Goal: Check status

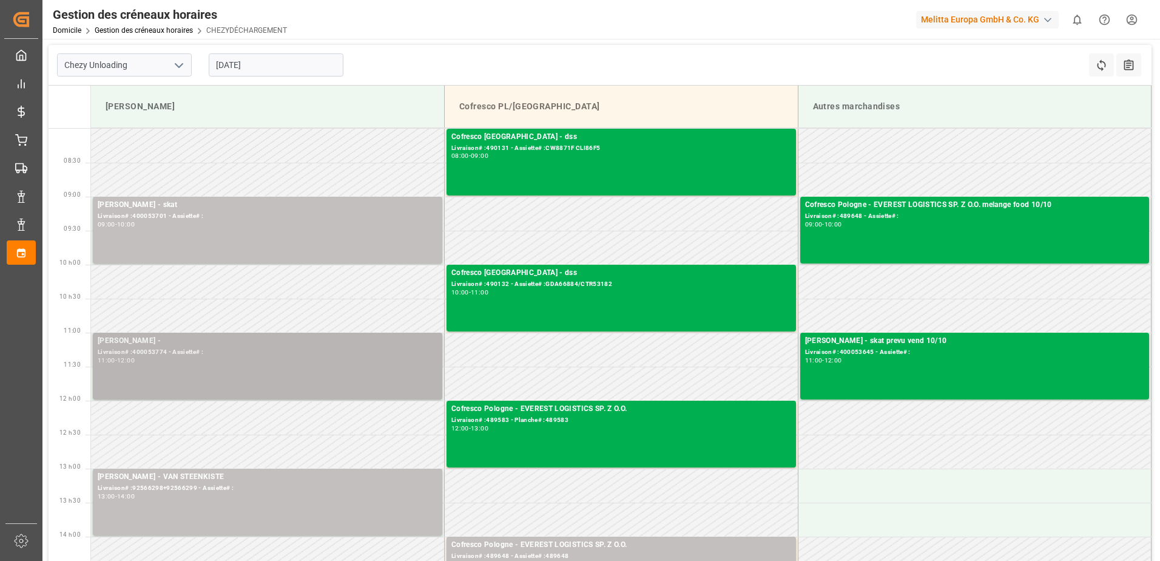
click at [286, 367] on div "[PERSON_NAME] - Livraison# :400053774 - Assiette# : 11:00 - 12:00" at bounding box center [268, 366] width 340 height 62
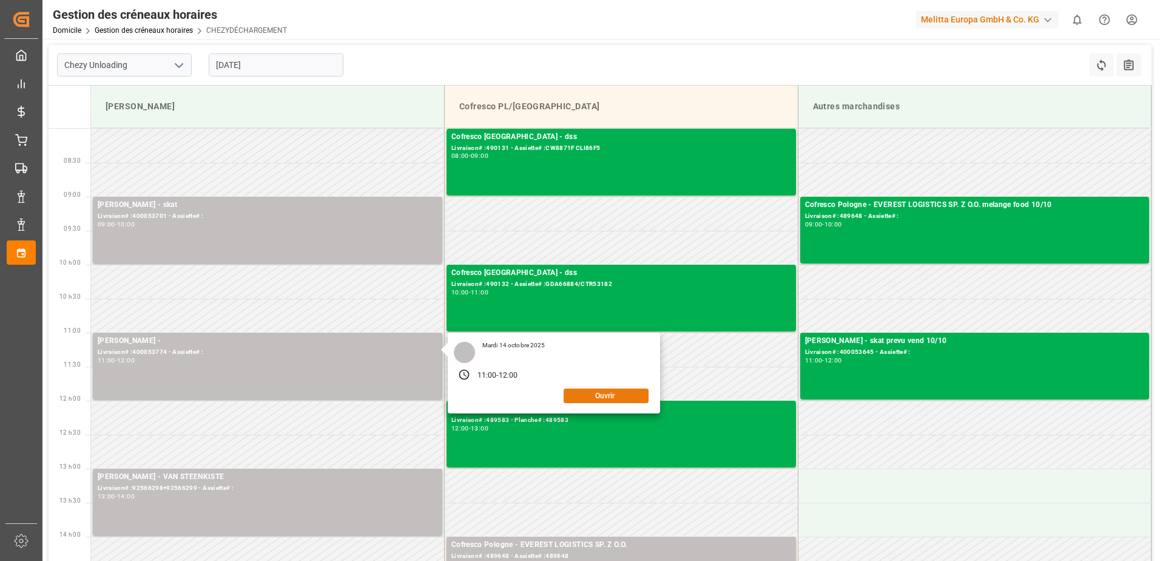
click at [609, 395] on button "Ouvrir" at bounding box center [606, 395] width 85 height 15
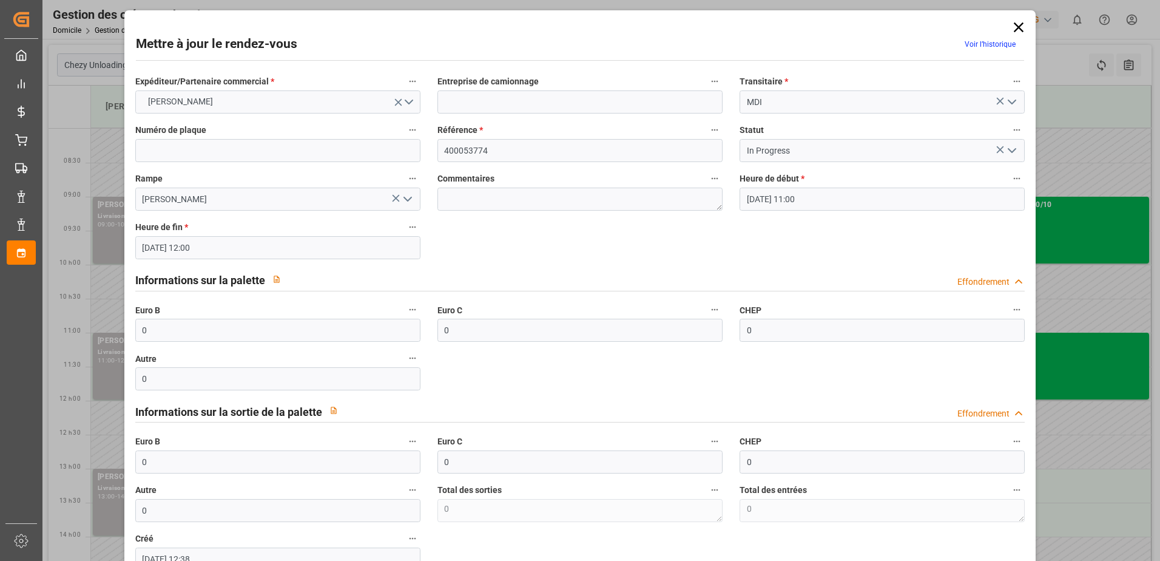
click at [1013, 148] on icon "Ouvrir le menu" at bounding box center [1012, 150] width 15 height 15
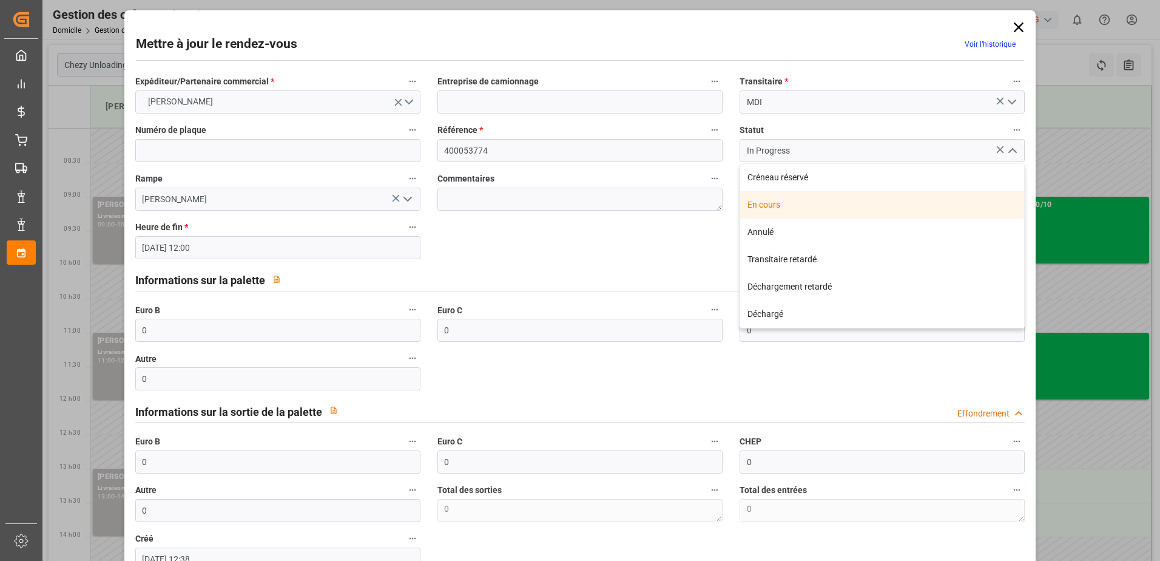
click at [765, 206] on div "En cours" at bounding box center [882, 204] width 284 height 27
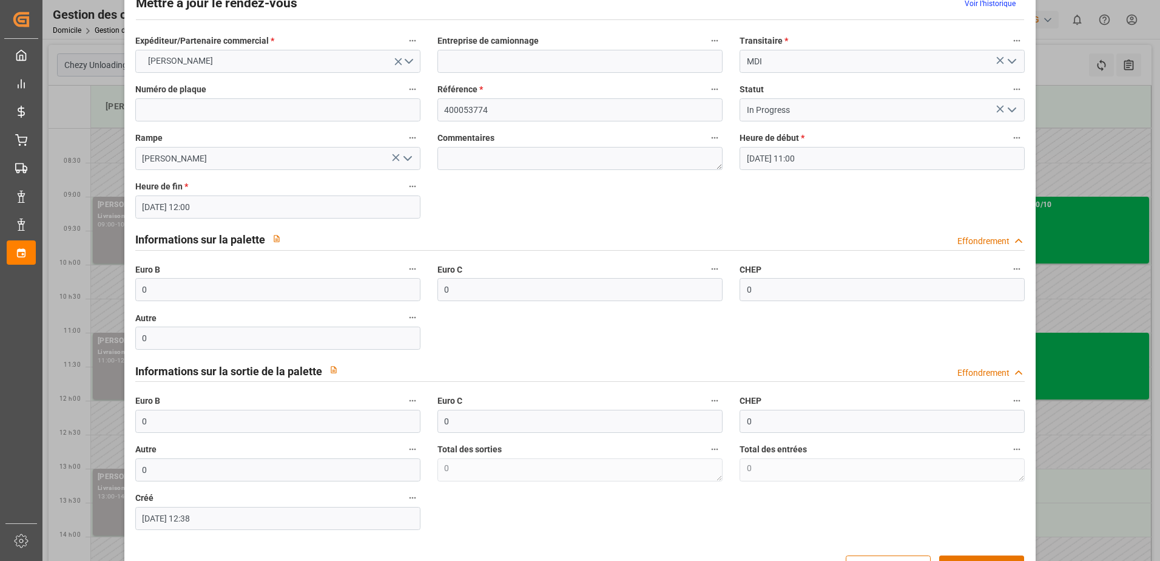
scroll to position [61, 0]
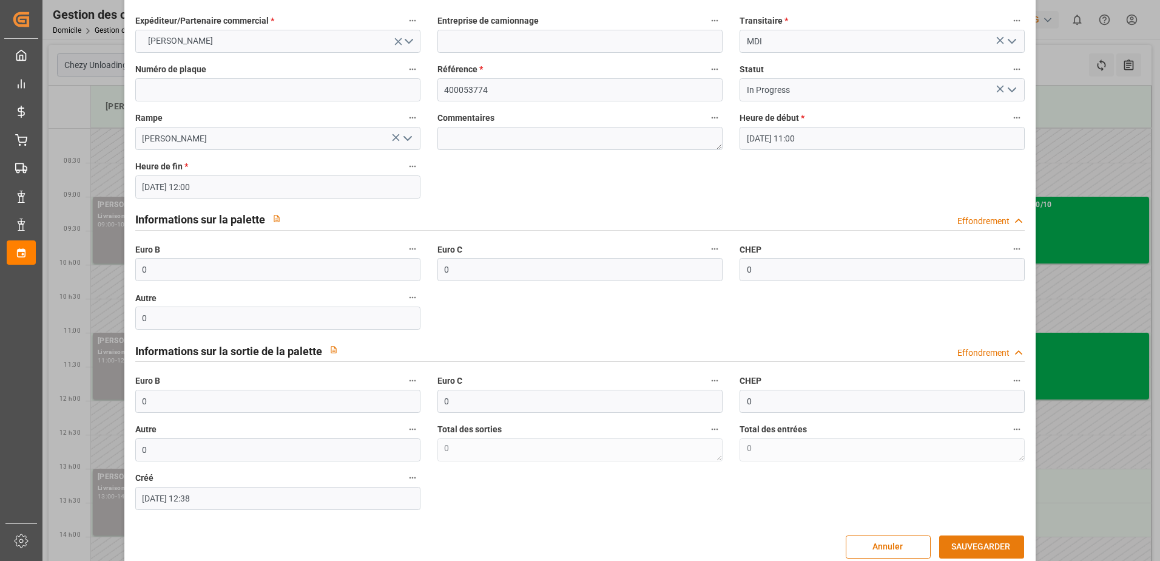
click at [984, 547] on button "SAUVEGARDER" at bounding box center [981, 546] width 85 height 23
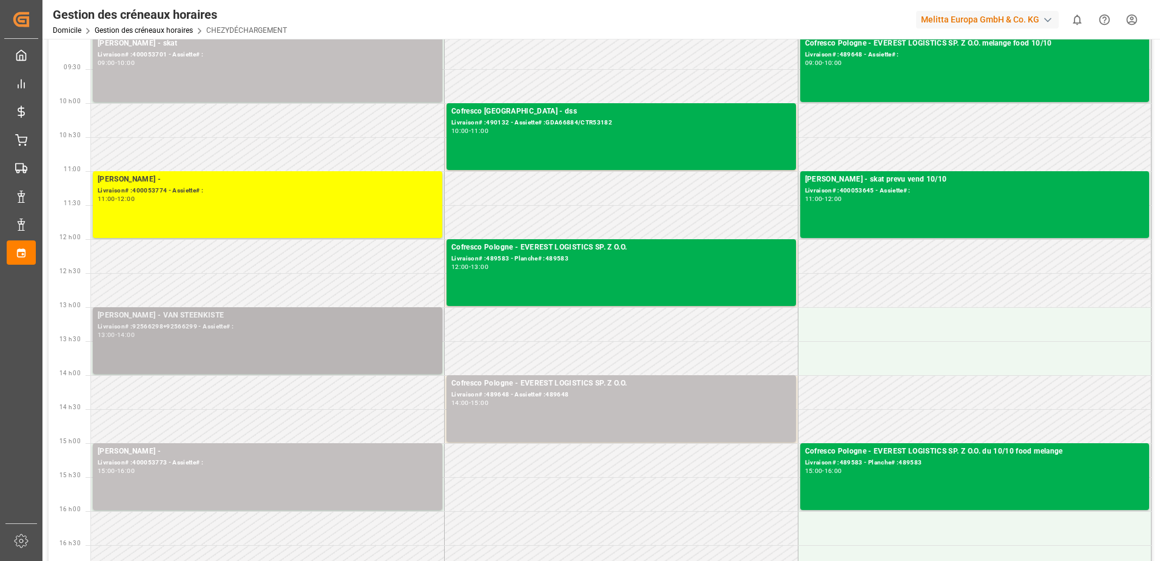
scroll to position [182, 0]
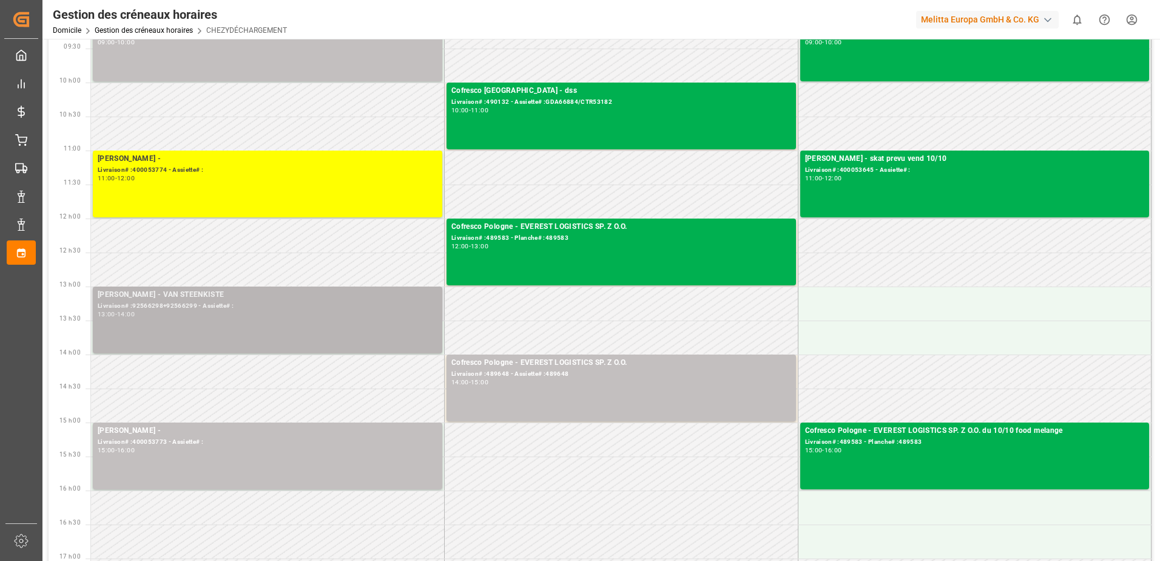
click at [325, 327] on div "[PERSON_NAME] - VAN STEENKISTE Livraison# :92566298+92566299 - Assiette# : 13:0…" at bounding box center [268, 320] width 340 height 62
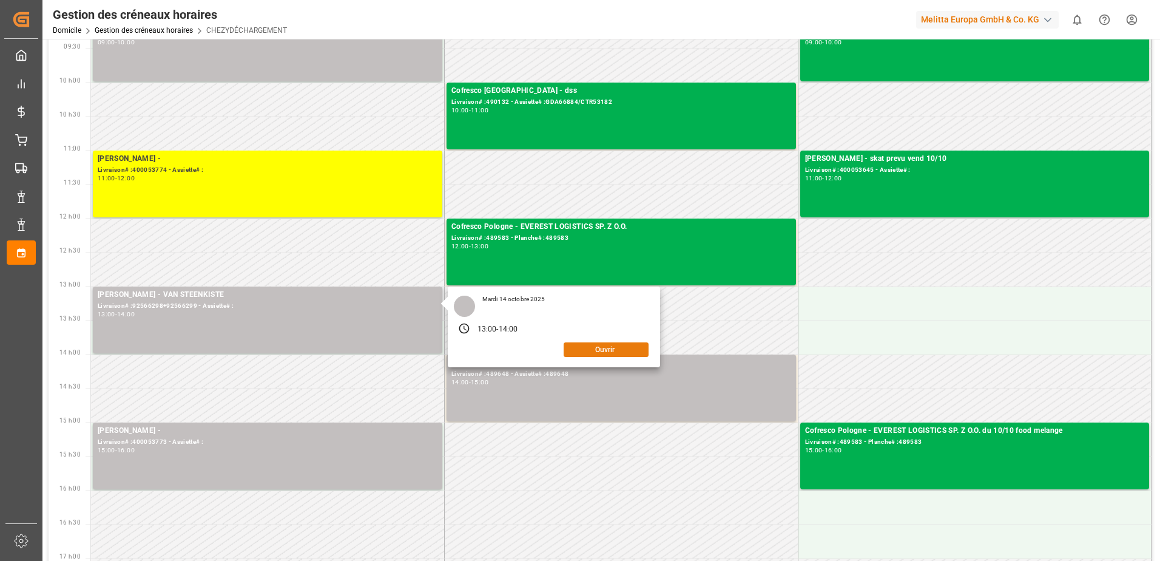
click at [606, 352] on button "Ouvrir" at bounding box center [606, 349] width 85 height 15
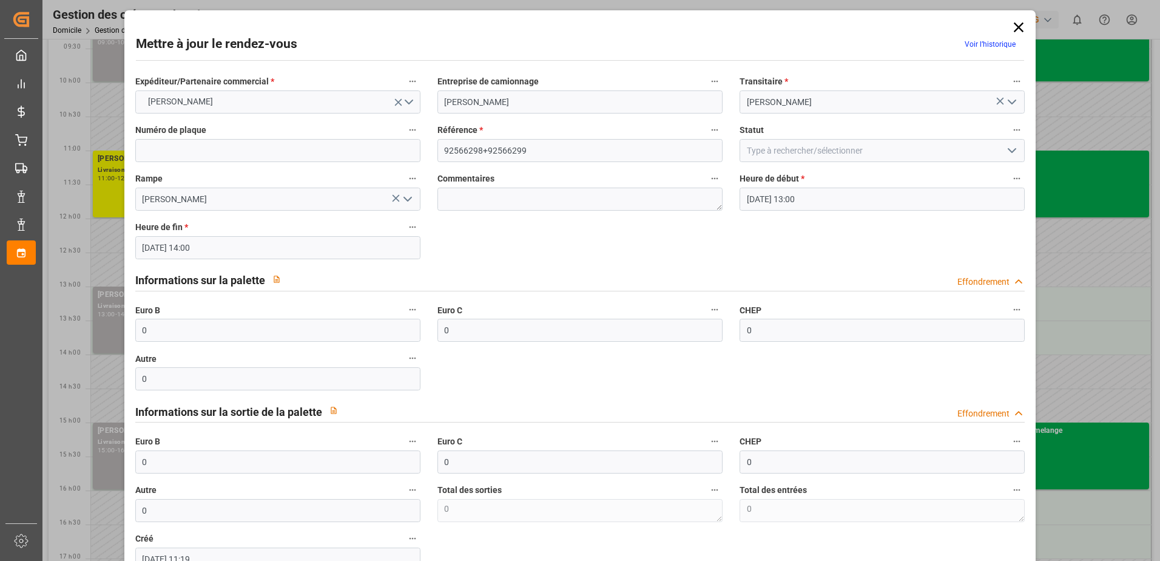
click at [1008, 149] on icon "Ouvrir le menu" at bounding box center [1012, 150] width 15 height 15
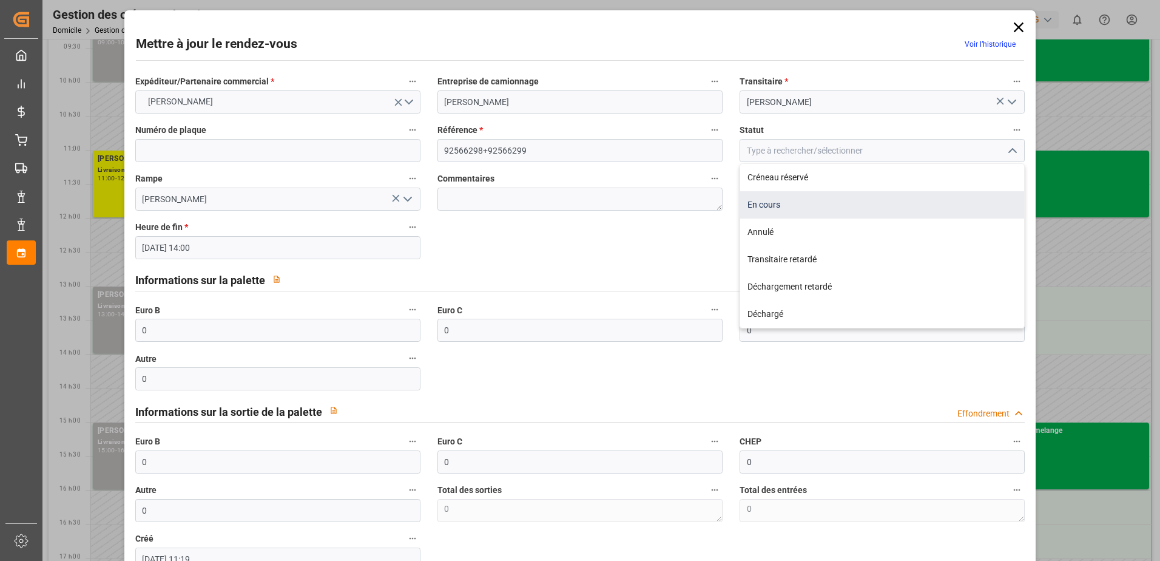
click at [762, 207] on div "En cours" at bounding box center [882, 204] width 284 height 27
type input "In Progress"
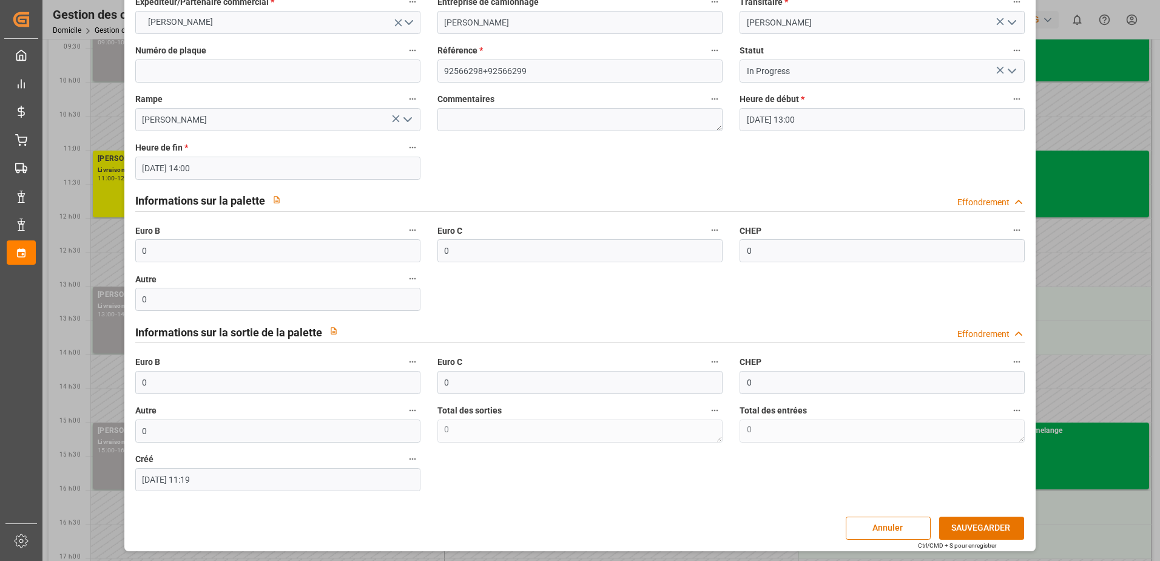
scroll to position [80, 0]
click at [949, 528] on button "SAUVEGARDER" at bounding box center [981, 527] width 85 height 23
